Goal: Check status: Check status

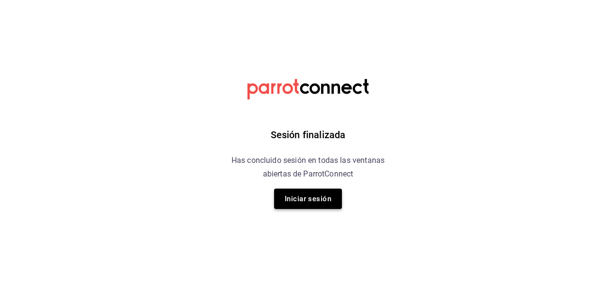
click at [314, 197] on button "Iniciar sesión" at bounding box center [308, 198] width 68 height 20
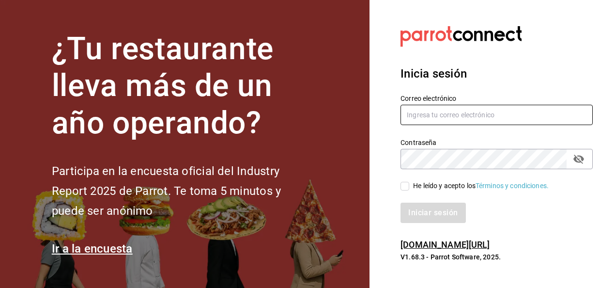
type input "[EMAIL_ADDRESS][DOMAIN_NAME]"
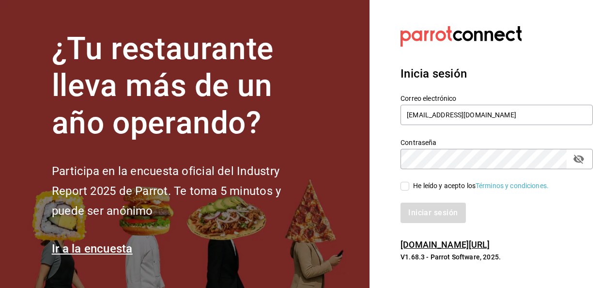
click at [408, 190] on input "He leído y acepto los Términos y condiciones." at bounding box center [404, 186] width 9 height 9
checkbox input "true"
click at [413, 207] on button "Iniciar sesión" at bounding box center [433, 212] width 66 height 20
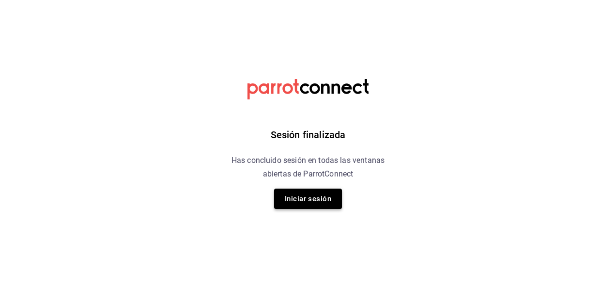
click at [296, 197] on button "Iniciar sesión" at bounding box center [308, 198] width 68 height 20
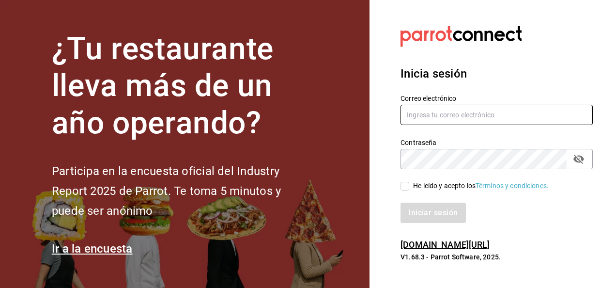
type input "[EMAIL_ADDRESS][DOMAIN_NAME]"
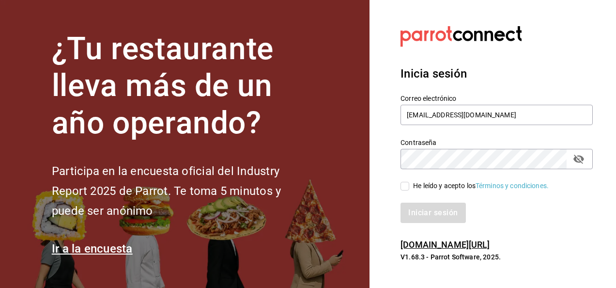
click at [405, 188] on input "He leído y acepto los Términos y condiciones." at bounding box center [404, 186] width 9 height 9
checkbox input "true"
click at [415, 213] on button "Iniciar sesión" at bounding box center [433, 212] width 66 height 20
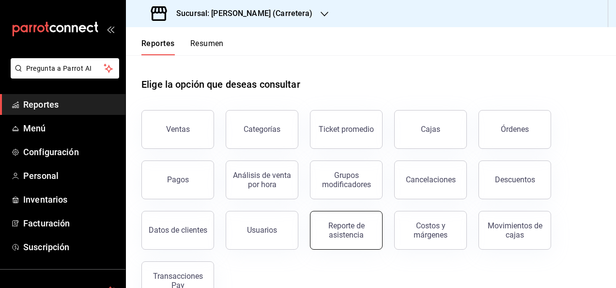
click at [332, 236] on div "Reporte de asistencia" at bounding box center [346, 230] width 60 height 18
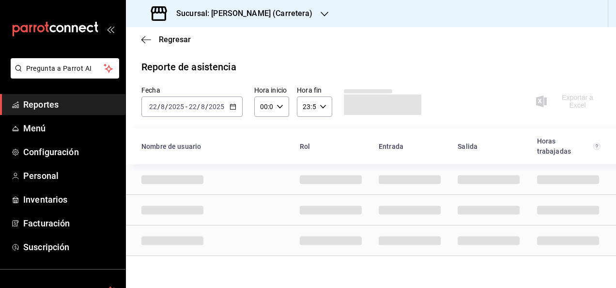
click at [271, 8] on h3 "Sucursal: Don Macizo (Carretera)" at bounding box center [240, 14] width 144 height 12
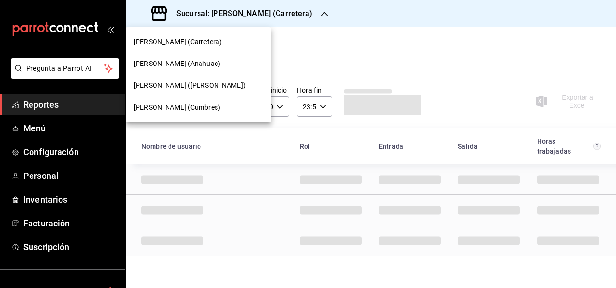
click at [211, 110] on div "Don Macizo (Cumbres)" at bounding box center [199, 107] width 130 height 10
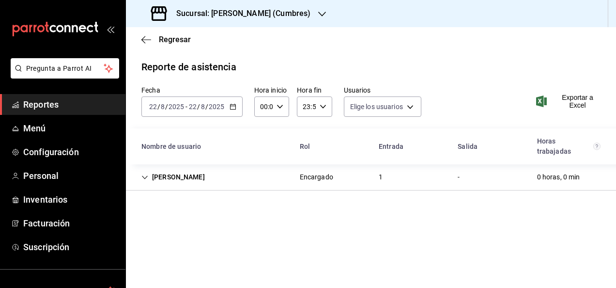
type input "4482a9f7-a814-48d2-9ed2-716c0801908d,b8b7026d-5ff2-4612-9dfd-4cbbdd3ae370,10460…"
click at [199, 113] on div "2025-08-22 22 / 8 / 2025 - 2025-08-22 22 / 8 / 2025" at bounding box center [191, 106] width 101 height 20
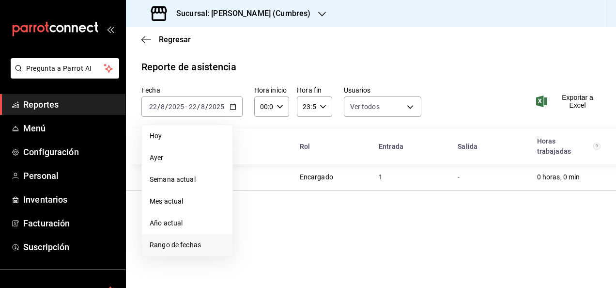
click at [187, 248] on span "Rango de fechas" at bounding box center [187, 245] width 75 height 10
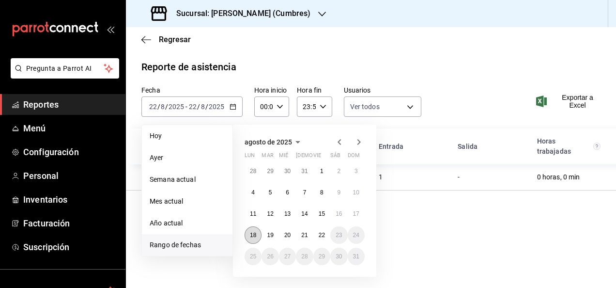
click at [257, 234] on button "18" at bounding box center [252, 234] width 17 height 17
click at [323, 234] on abbr "22" at bounding box center [322, 234] width 6 height 7
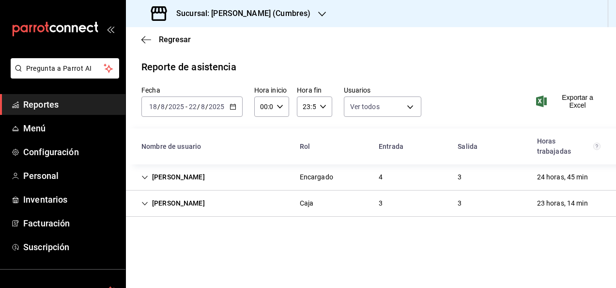
click at [150, 206] on div "Graciela Garcia" at bounding box center [173, 203] width 79 height 18
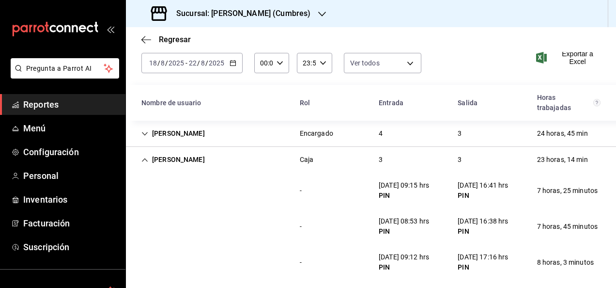
scroll to position [51, 0]
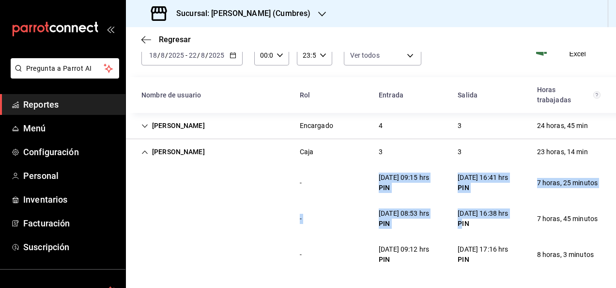
drag, startPoint x: 372, startPoint y: 179, endPoint x: 478, endPoint y: 244, distance: 124.6
click at [478, 244] on div "- 19/08/25 09:15 hrs PIN 19/08/25 16:41 hrs PIN 7 horas, 25 minutos - 20/08/25 …" at bounding box center [371, 218] width 490 height 107
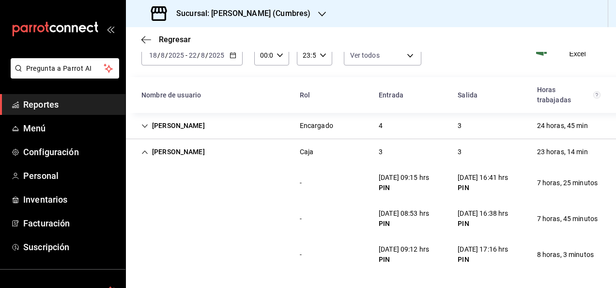
drag, startPoint x: 478, startPoint y: 244, endPoint x: 499, endPoint y: 263, distance: 28.5
click at [499, 263] on div "PIN" at bounding box center [483, 259] width 50 height 10
drag, startPoint x: 557, startPoint y: 267, endPoint x: 617, endPoint y: 251, distance: 62.3
click at [615, 251] on html "Pregunta a Parrot AI Reportes Menú Configuración Personal Inventarios Facturaci…" at bounding box center [308, 144] width 616 height 288
drag, startPoint x: 617, startPoint y: 251, endPoint x: 596, endPoint y: 263, distance: 24.3
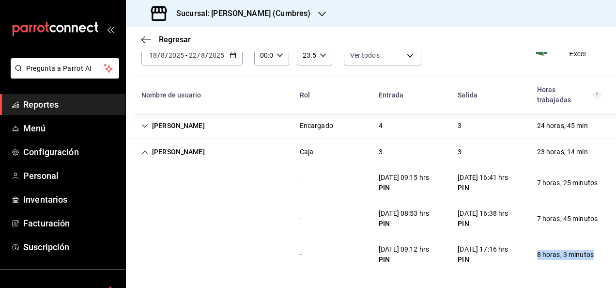
click at [596, 263] on div "- 21/08/25 09:12 hrs PIN 21/08/25 17:16 hrs PIN 8 horas, 3 minutos" at bounding box center [371, 254] width 490 height 36
click at [593, 255] on div "8 horas, 3 minutos" at bounding box center [565, 254] width 72 height 18
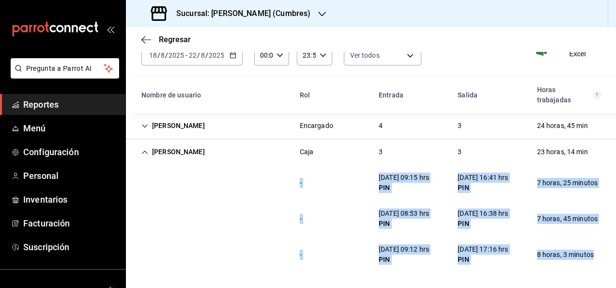
drag, startPoint x: 590, startPoint y: 257, endPoint x: 290, endPoint y: 179, distance: 310.1
click at [290, 179] on div "- 19/08/25 09:15 hrs PIN 19/08/25 16:41 hrs PIN 7 horas, 25 minutos - 20/08/25 …" at bounding box center [371, 218] width 490 height 107
click at [292, 179] on div "-" at bounding box center [300, 183] width 17 height 18
click at [309, 186] on div "- 19/08/25 09:15 hrs PIN 19/08/25 16:41 hrs PIN 7 horas, 25 minutos" at bounding box center [371, 183] width 490 height 36
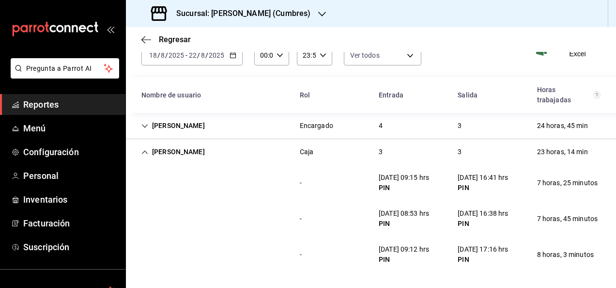
scroll to position [16, 0]
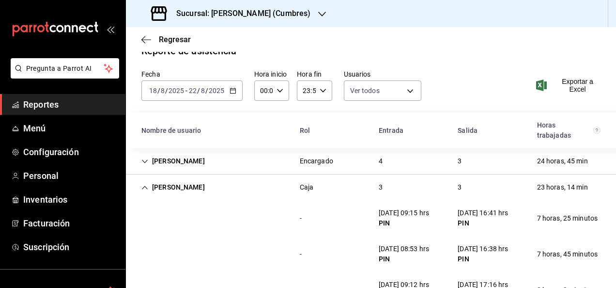
click at [175, 186] on div "Graciela Garcia" at bounding box center [173, 187] width 79 height 18
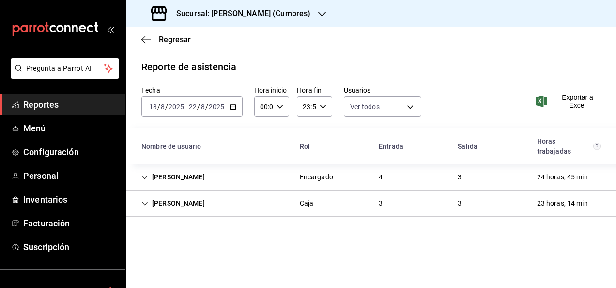
scroll to position [0, 0]
click at [144, 203] on icon "Cell" at bounding box center [144, 203] width 7 height 7
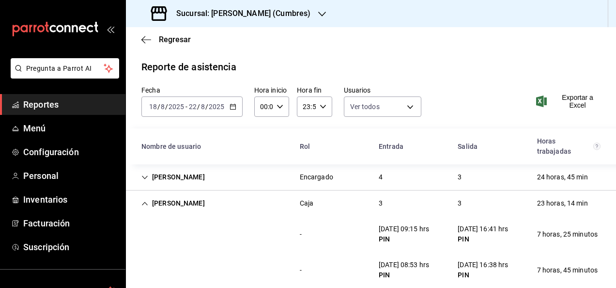
click at [146, 202] on icon "Cell" at bounding box center [144, 203] width 7 height 7
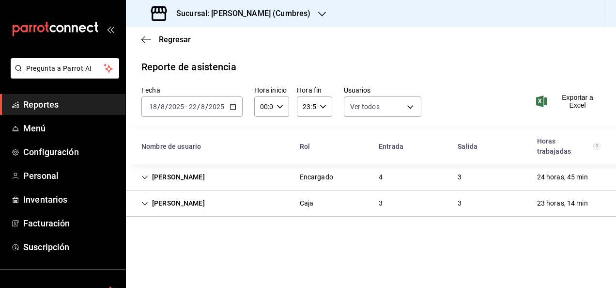
click at [391, 68] on div "Reporte de asistencia" at bounding box center [370, 67] width 459 height 15
click at [473, 102] on div "Fecha 2025-08-18 18 / 8 / 2025 - 2025-08-22 22 / 8 / 2025 Hora inicio 00:00 Hor…" at bounding box center [371, 107] width 490 height 43
